Goal: Obtain resource: Obtain resource

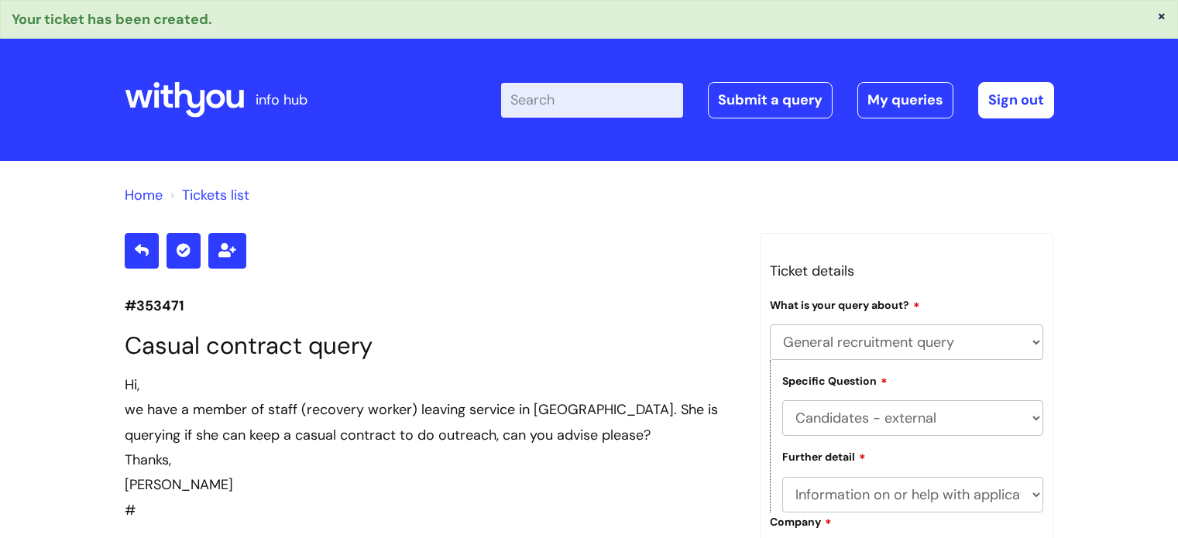
select select "General recruitment query"
select select "Candidates - external"
select select "Information on or help with application process"
click at [168, 95] on icon at bounding box center [184, 99] width 119 height 37
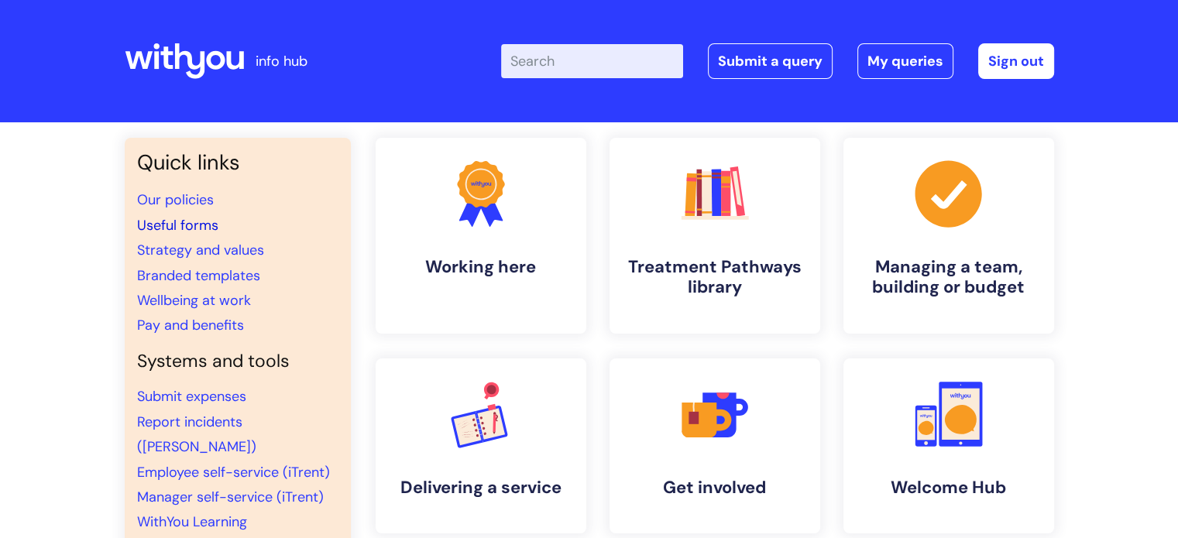
click at [196, 220] on link "Useful forms" at bounding box center [177, 225] width 81 height 19
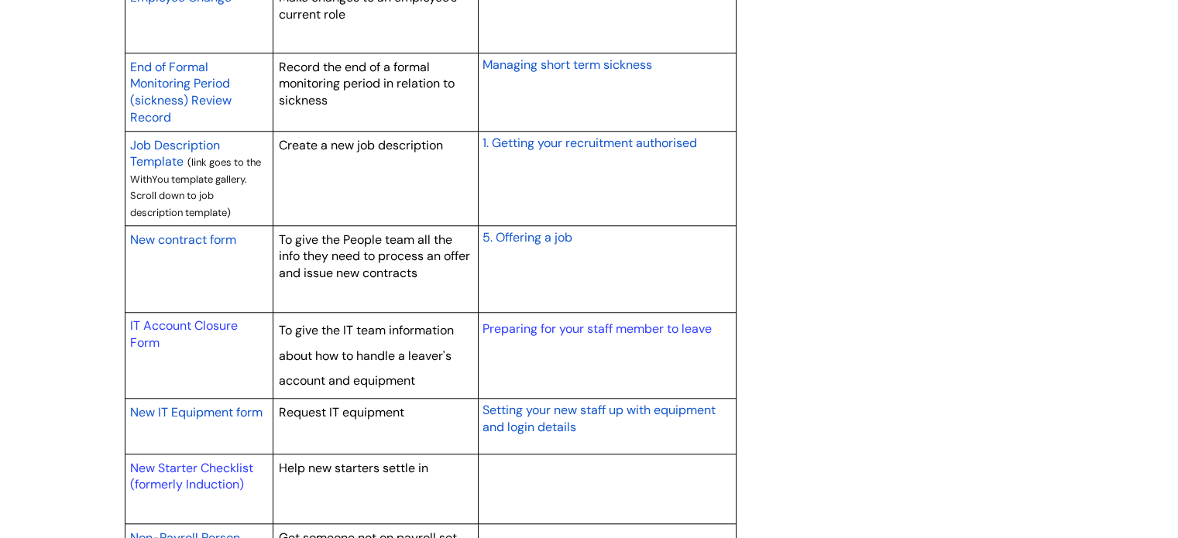
scroll to position [1369, 0]
click at [180, 235] on span "New contract form" at bounding box center [183, 239] width 106 height 16
